Goal: Transaction & Acquisition: Obtain resource

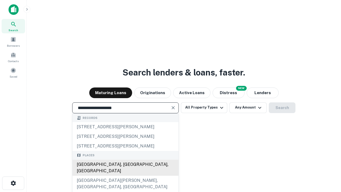
click at [125, 176] on div "[GEOGRAPHIC_DATA], [GEOGRAPHIC_DATA], [GEOGRAPHIC_DATA]" at bounding box center [126, 168] width 106 height 16
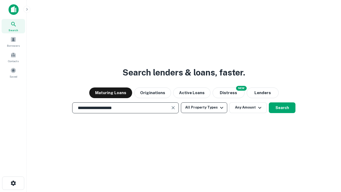
type input "**********"
click at [204, 108] on button "All Property Types" at bounding box center [204, 107] width 46 height 11
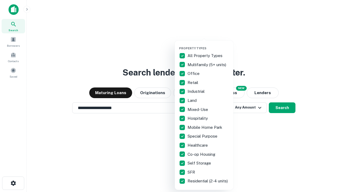
click at [209, 45] on button "button" at bounding box center [208, 45] width 59 height 0
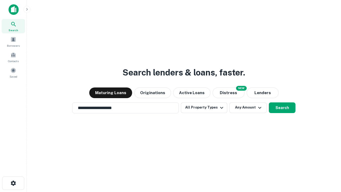
scroll to position [3, 64]
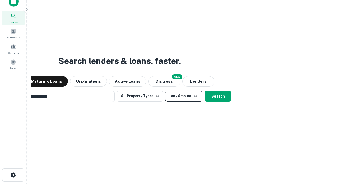
click at [165, 91] on button "Any Amount" at bounding box center [183, 96] width 37 height 11
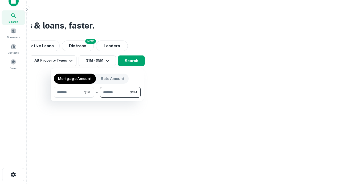
type input "*******"
click at [97, 98] on button "button" at bounding box center [97, 98] width 87 height 0
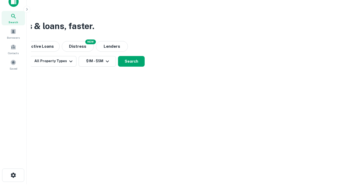
scroll to position [3, 98]
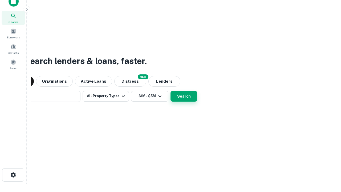
click at [171, 91] on button "Search" at bounding box center [184, 96] width 27 height 11
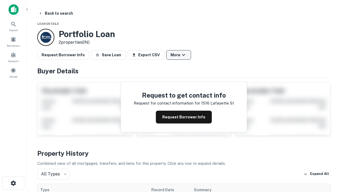
click at [179, 55] on button "More" at bounding box center [178, 55] width 25 height 10
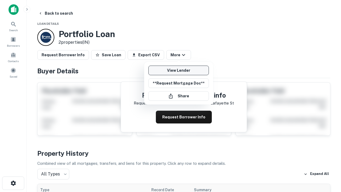
click at [179, 70] on link "View Lender" at bounding box center [179, 71] width 61 height 10
